Goal: Navigation & Orientation: Find specific page/section

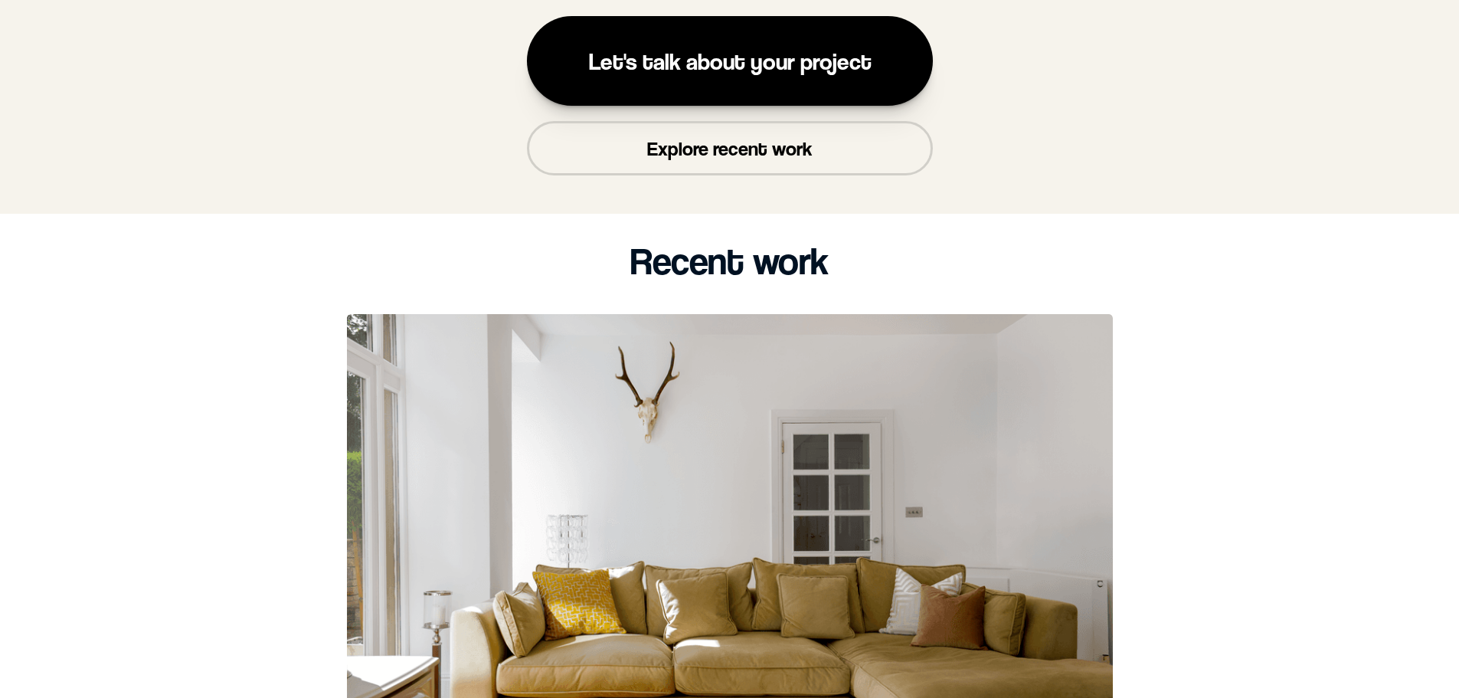
scroll to position [460, 0]
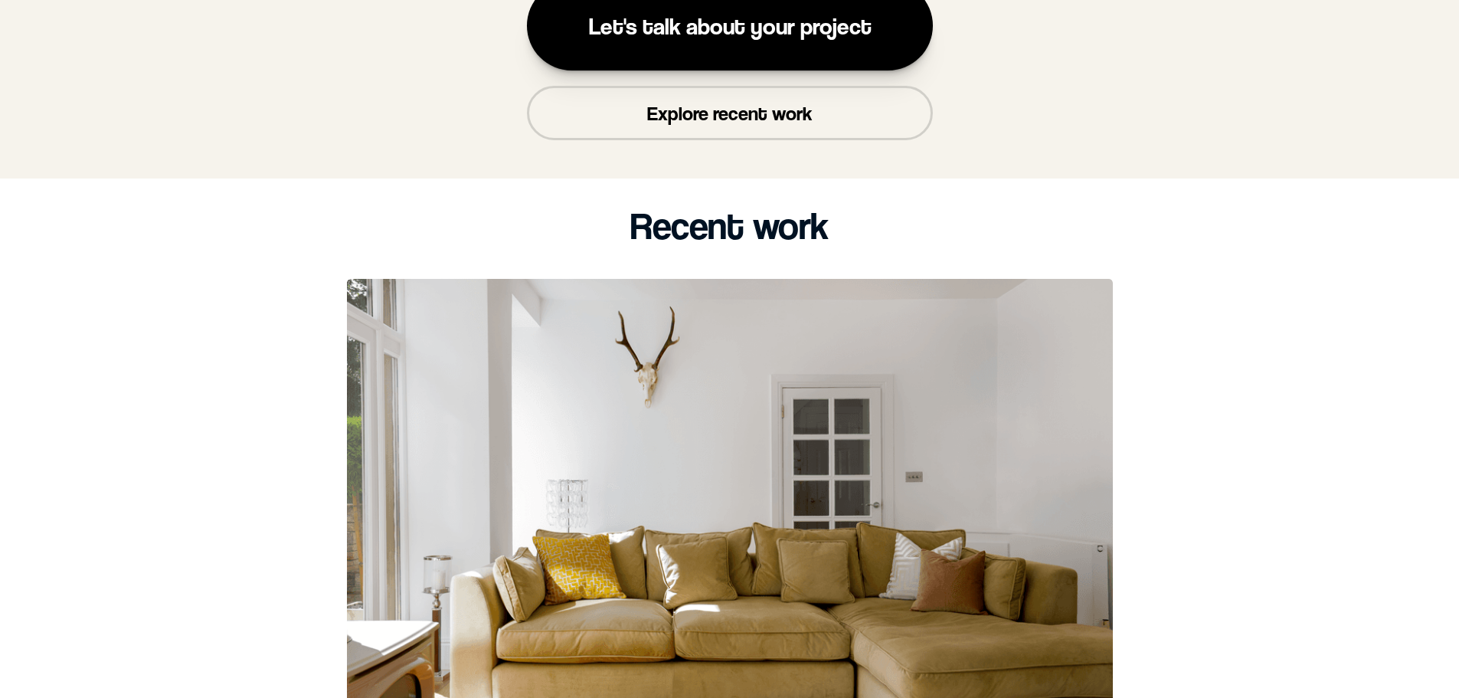
click at [756, 108] on p "Explore recent work" at bounding box center [729, 113] width 165 height 24
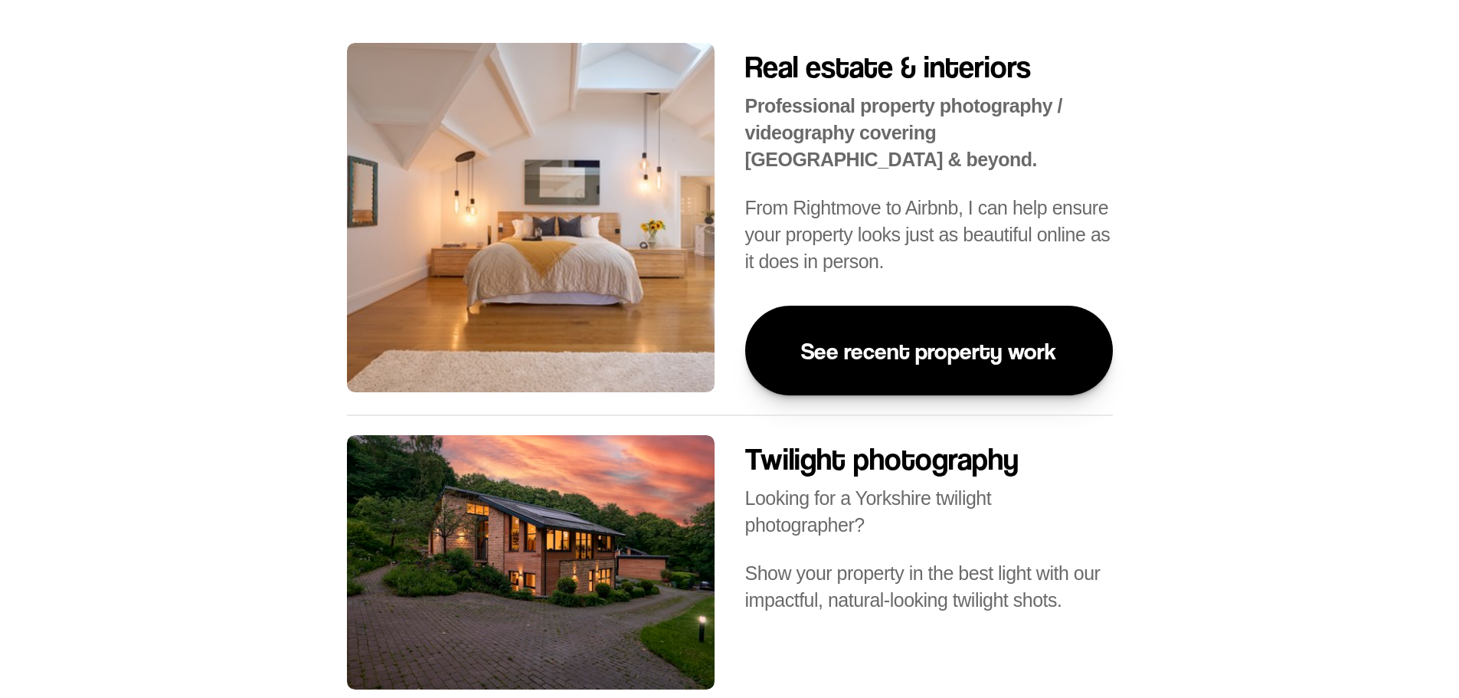
scroll to position [1256, 0]
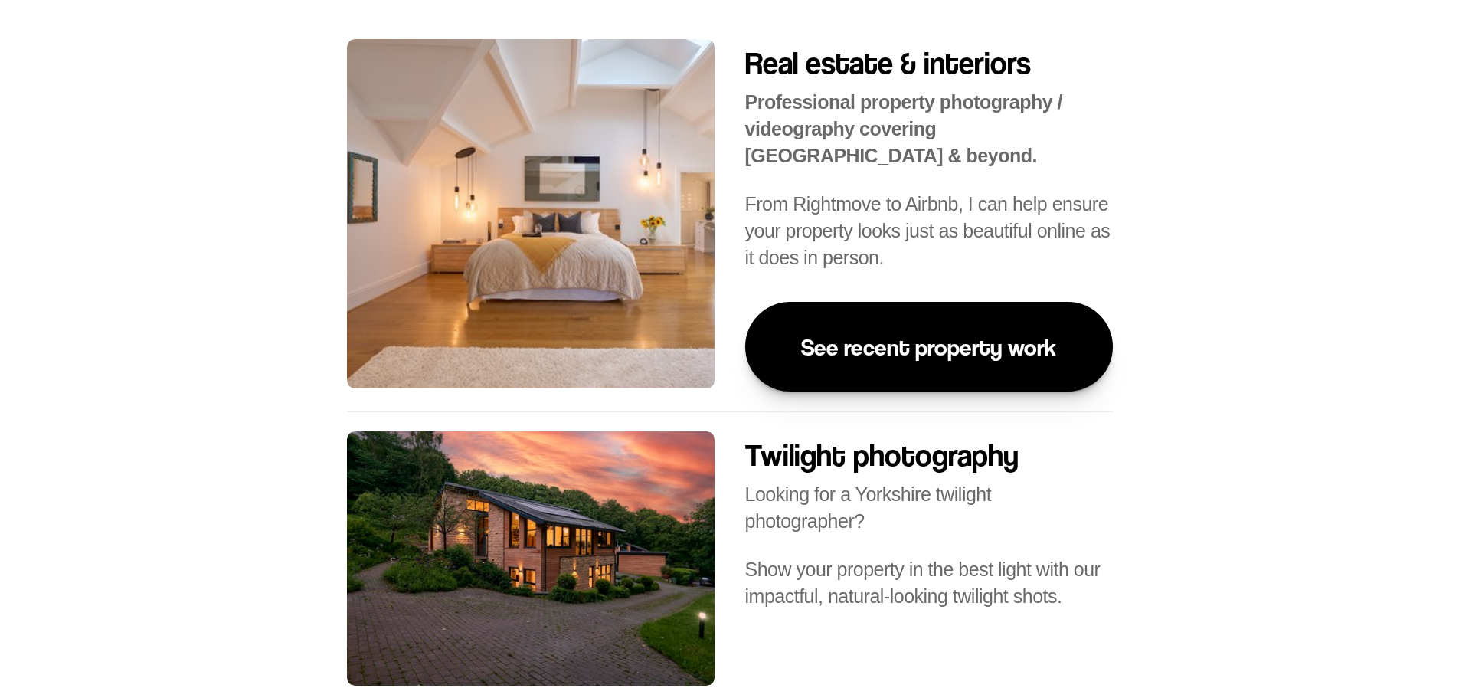
click at [923, 342] on p "See recent property work" at bounding box center [928, 346] width 255 height 28
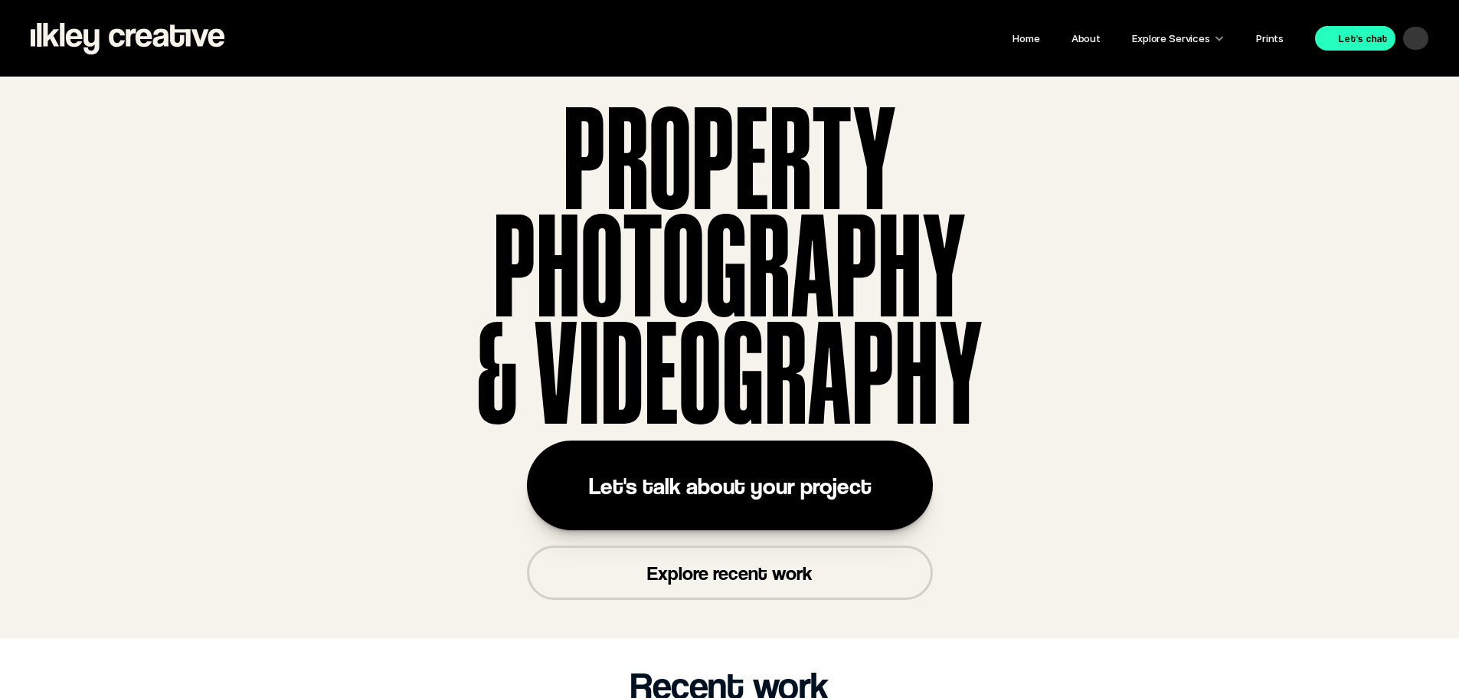
click at [1210, 31] on p "Explore Services" at bounding box center [1171, 38] width 78 height 20
click at [1218, 34] on div at bounding box center [1219, 38] width 11 height 11
click at [1164, 36] on p "Explore Services" at bounding box center [1171, 38] width 78 height 20
